Goal: Task Accomplishment & Management: Use online tool/utility

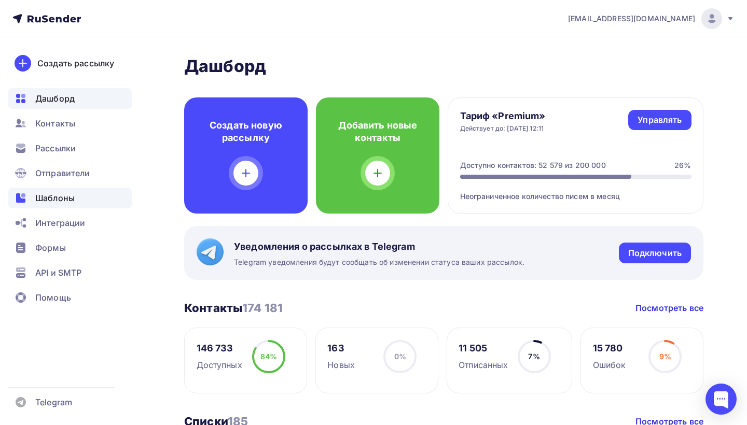
click at [64, 197] on span "Шаблоны" at bounding box center [54, 198] width 39 height 12
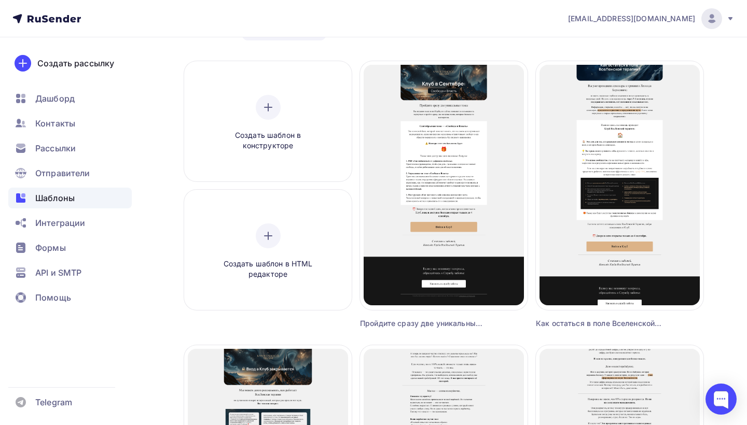
scroll to position [70, 0]
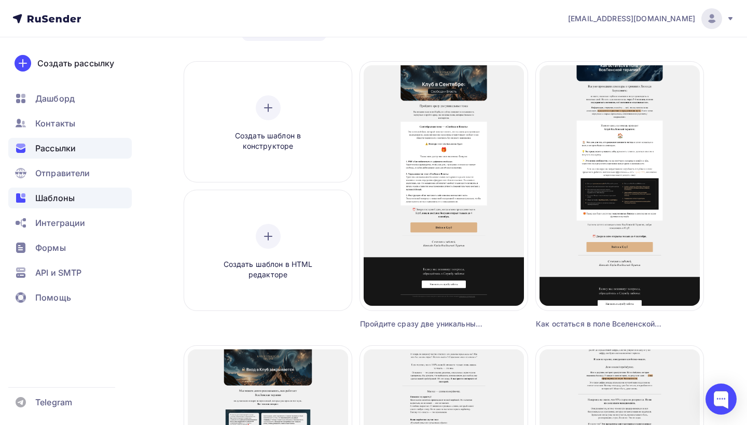
click at [61, 149] on span "Рассылки" at bounding box center [55, 148] width 40 height 12
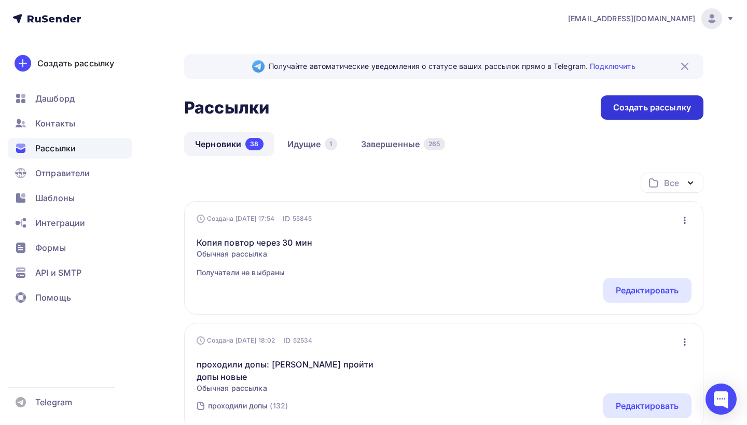
click at [639, 108] on div "Создать рассылку" at bounding box center [652, 108] width 78 height 12
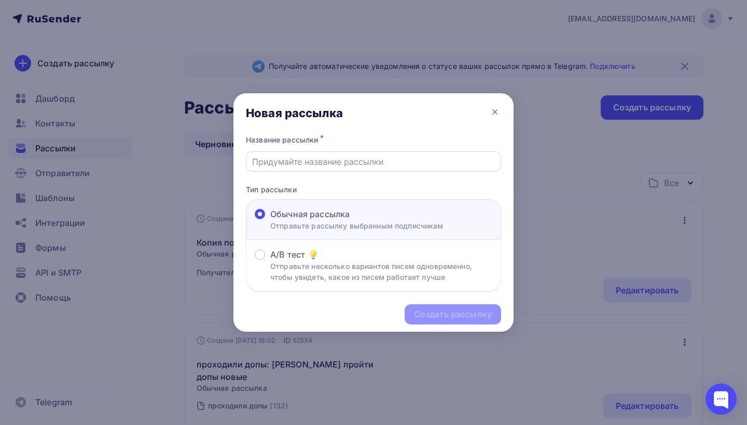
click at [343, 162] on input "text" at bounding box center [373, 162] width 243 height 12
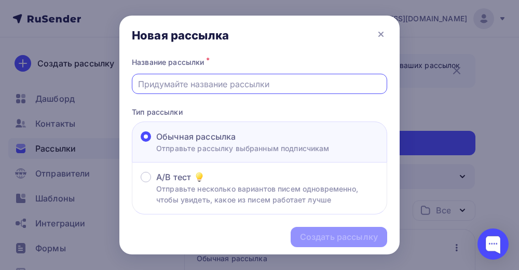
paste input "Представьте, что из вас только небольшой процент — это вы настоящий"
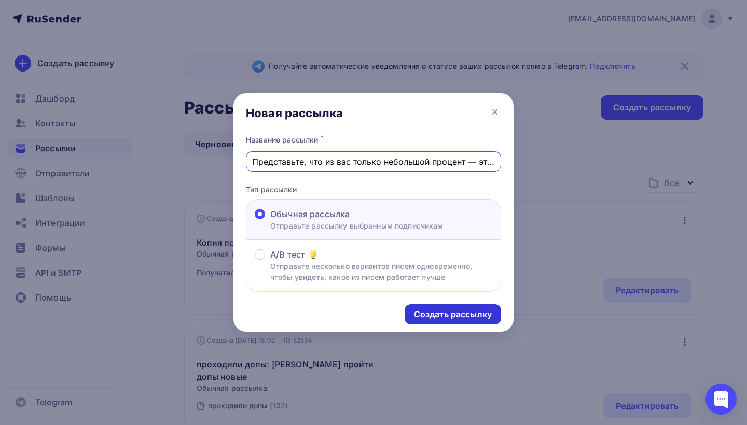
type input "Представьте, что из вас только небольшой процент — это вы настоящий"
click at [448, 311] on div "Создать рассылку" at bounding box center [453, 315] width 78 height 12
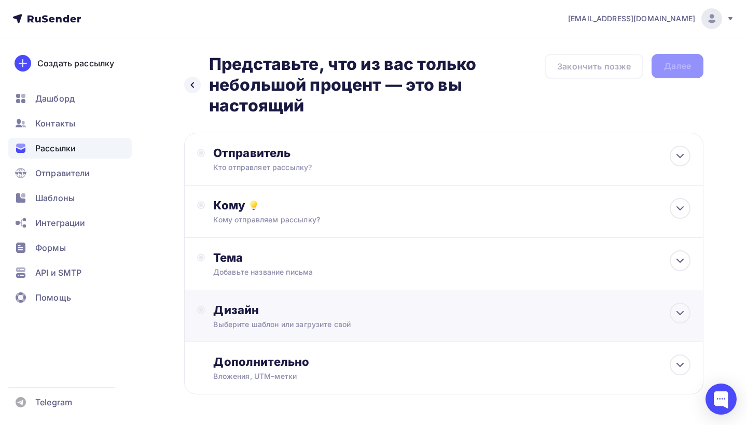
click at [330, 307] on div "Дизайн" at bounding box center [451, 310] width 477 height 15
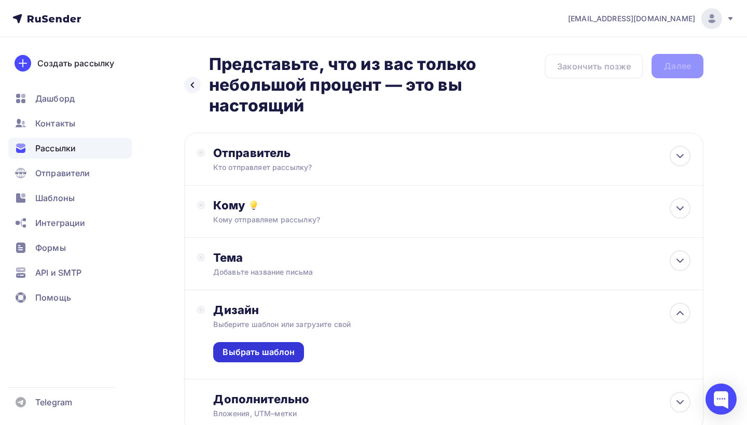
click at [268, 348] on div "Выбрать шаблон" at bounding box center [258, 352] width 72 height 12
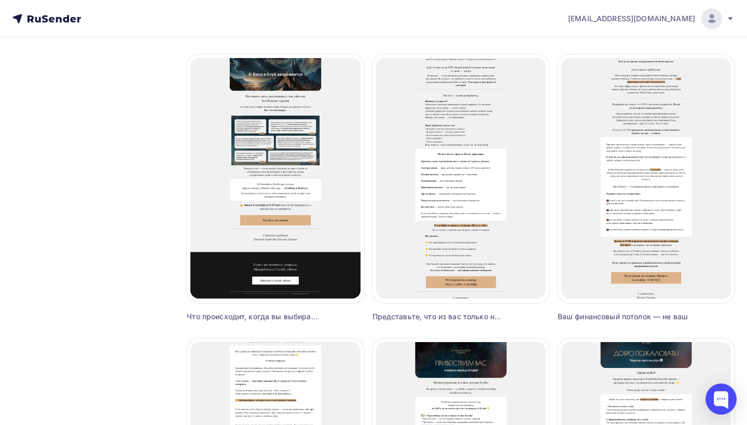
scroll to position [364, 0]
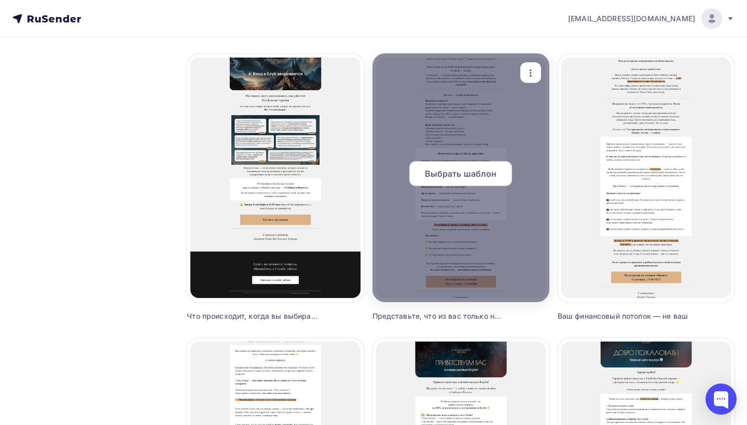
click at [479, 176] on span "Выбрать шаблон" at bounding box center [461, 173] width 72 height 12
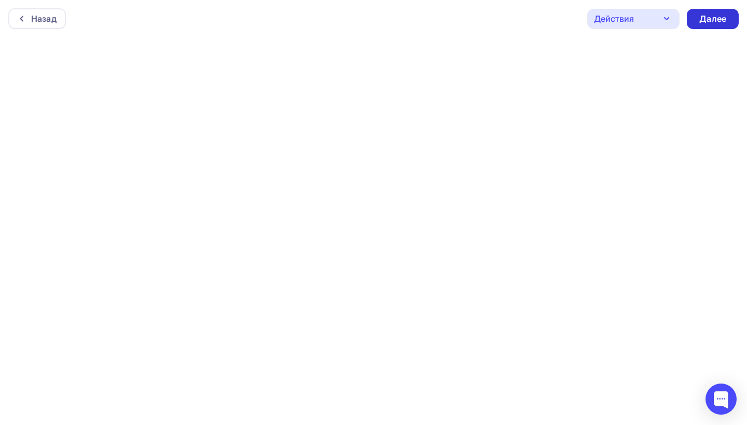
click at [729, 16] on div "Далее" at bounding box center [713, 19] width 52 height 20
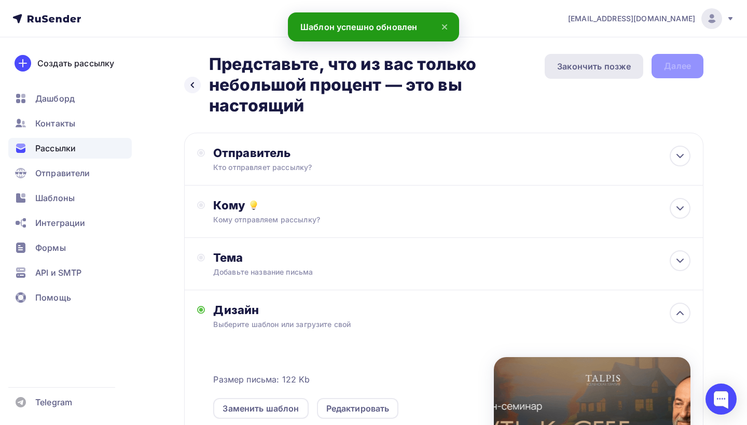
click at [595, 68] on div "Закончить позже" at bounding box center [594, 66] width 74 height 12
